Goal: Task Accomplishment & Management: Manage account settings

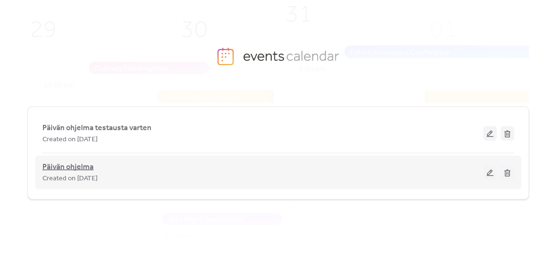
click at [65, 166] on span "Päivän ohjelma" at bounding box center [67, 167] width 51 height 12
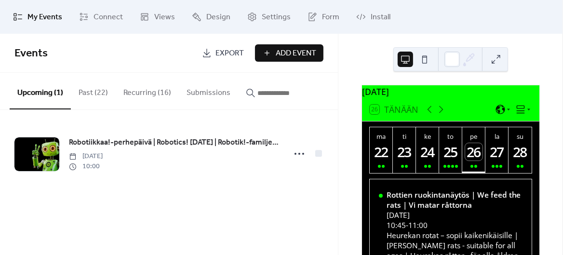
click at [148, 91] on button "Recurring (16)" at bounding box center [147, 91] width 63 height 36
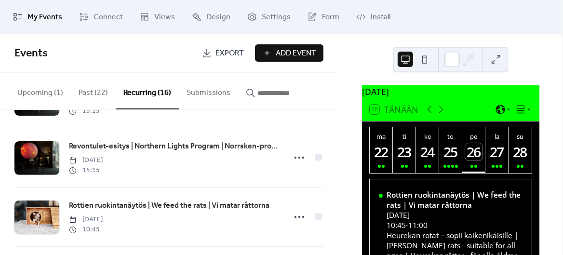
scroll to position [128, 0]
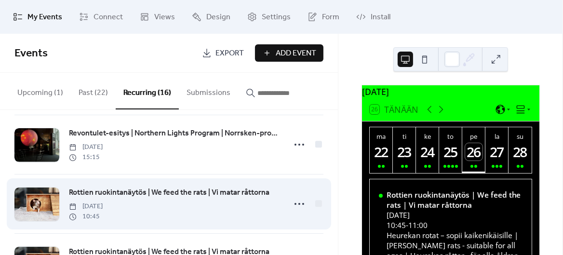
click at [206, 191] on span "Rottien ruokintanäytös | We feed the rats | Vi matar råttorna" at bounding box center [169, 193] width 200 height 12
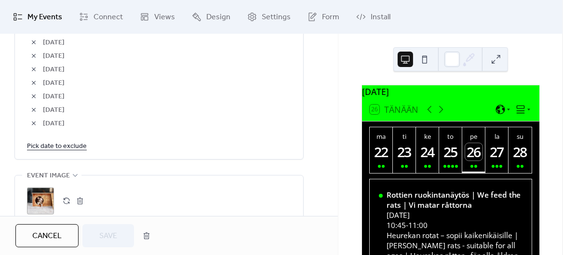
scroll to position [643, 0]
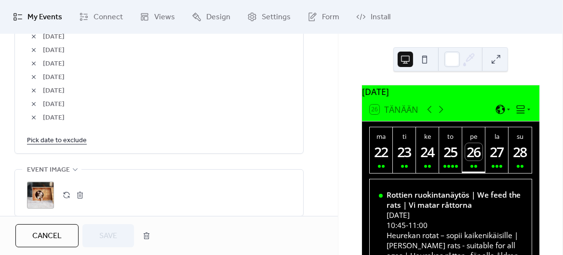
click at [53, 141] on link "Pick date to exclude" at bounding box center [57, 140] width 60 height 12
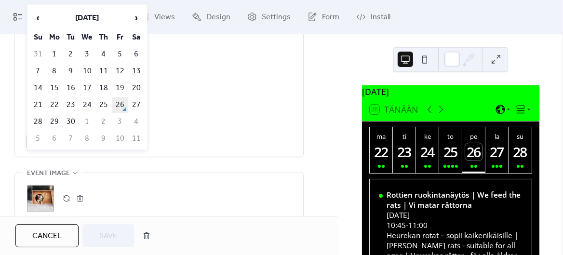
click at [118, 101] on td "26" at bounding box center [119, 105] width 15 height 16
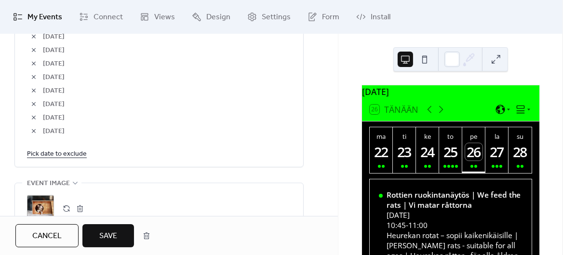
click at [107, 233] on span "Save" at bounding box center [108, 236] width 18 height 12
